Goal: Task Accomplishment & Management: Use online tool/utility

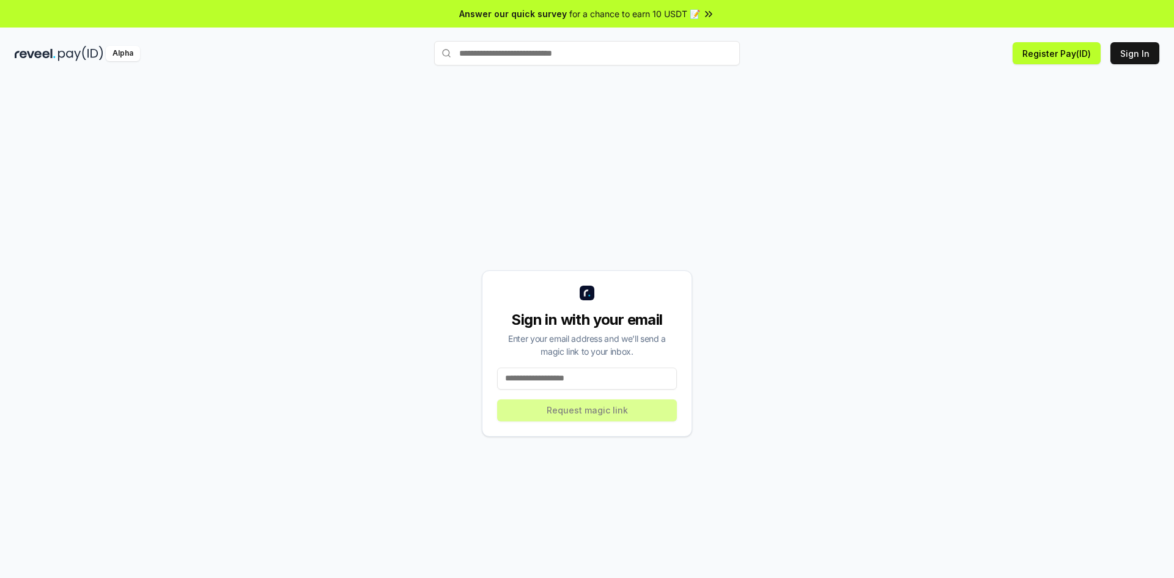
click at [596, 374] on input at bounding box center [587, 378] width 180 height 22
type input "**********"
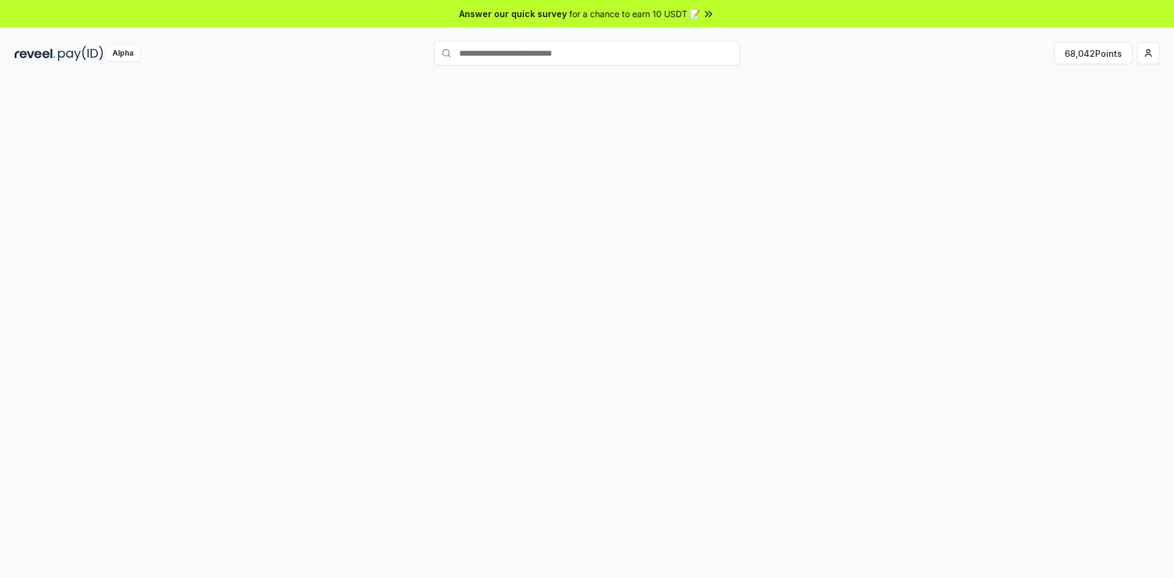
click at [655, 375] on div at bounding box center [587, 340] width 1174 height 543
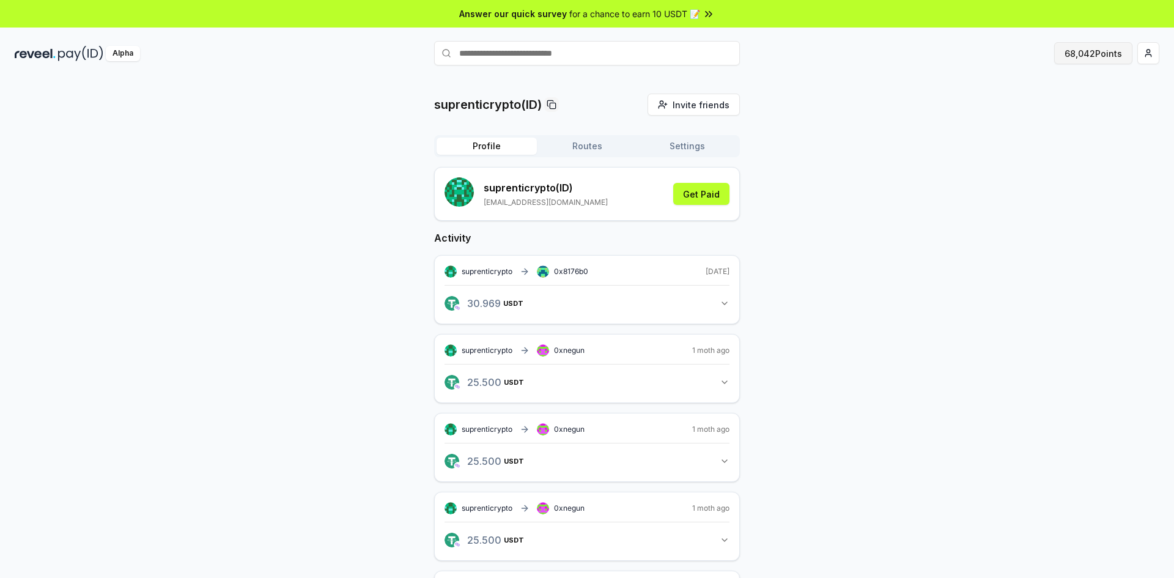
click at [1095, 54] on button "68,042 Points" at bounding box center [1093, 53] width 78 height 22
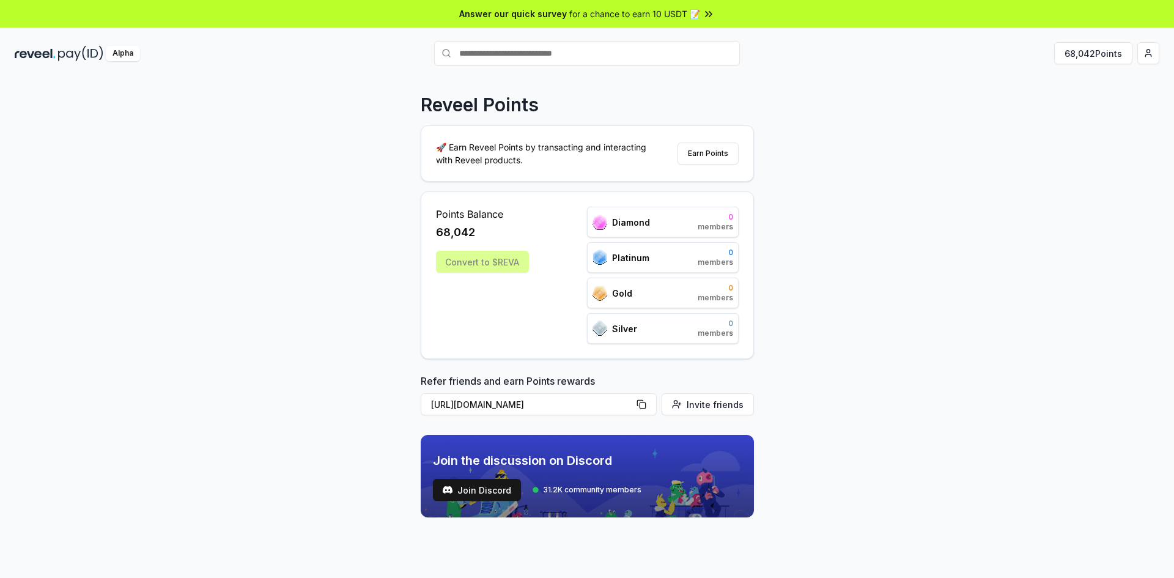
click at [491, 259] on div "Convert to $REVA" at bounding box center [482, 262] width 93 height 22
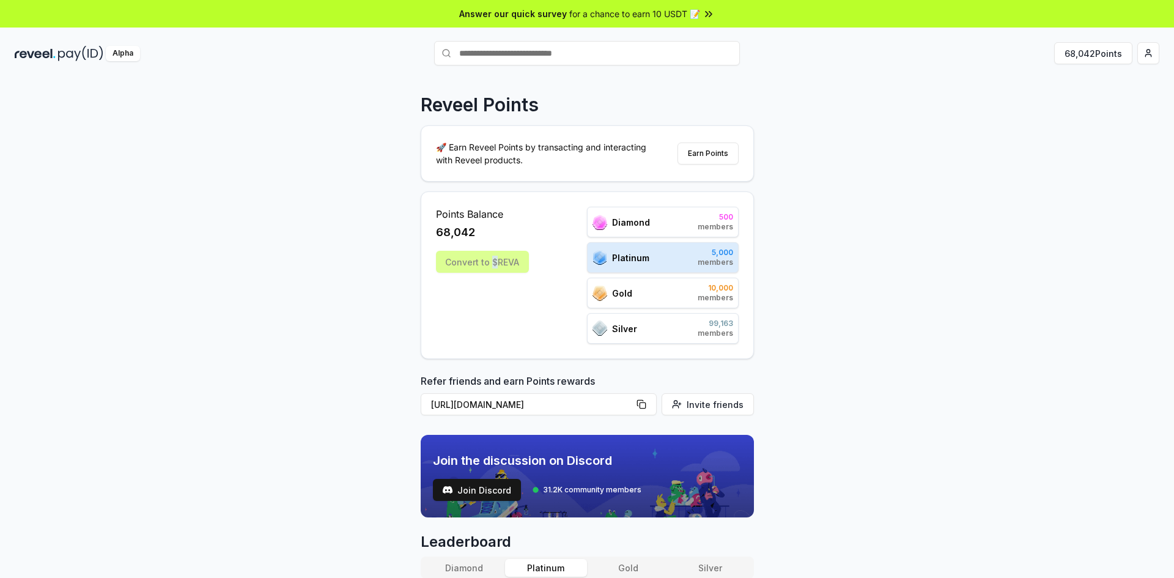
click at [493, 281] on div "Points Balance 68,042 Convert to $REVA" at bounding box center [482, 275] width 93 height 137
